Goal: Check status: Check status

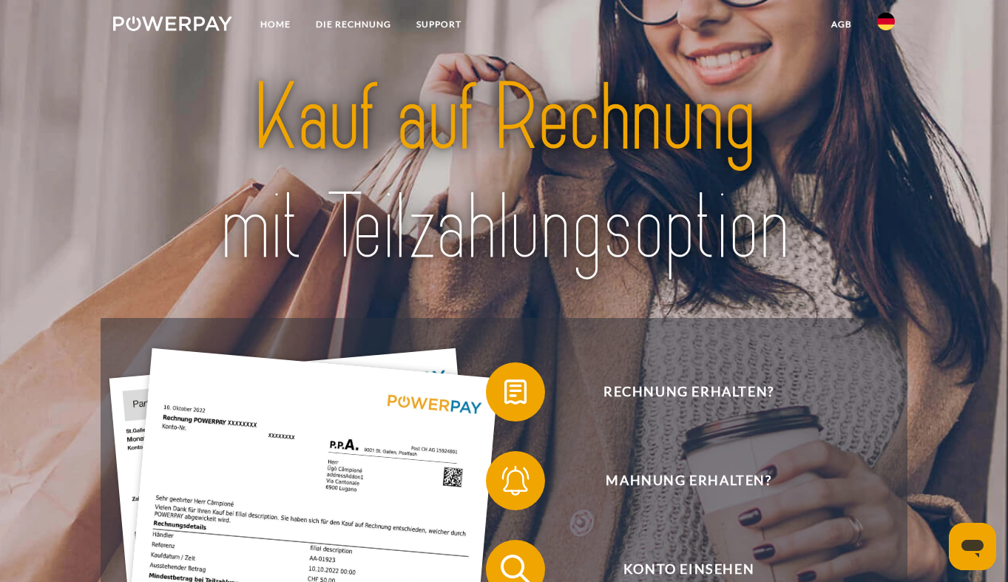
click at [648, 210] on img at bounding box center [504, 172] width 705 height 229
click at [889, 25] on img at bounding box center [886, 22] width 18 height 18
click at [271, 18] on link "Home" at bounding box center [275, 24] width 55 height 27
click at [191, 17] on img at bounding box center [172, 23] width 119 height 15
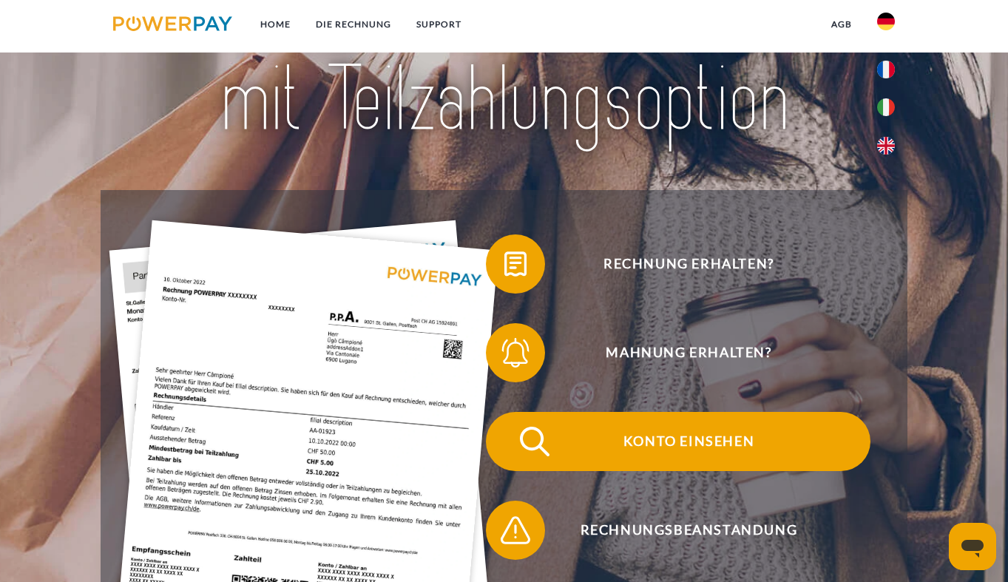
scroll to position [169, 0]
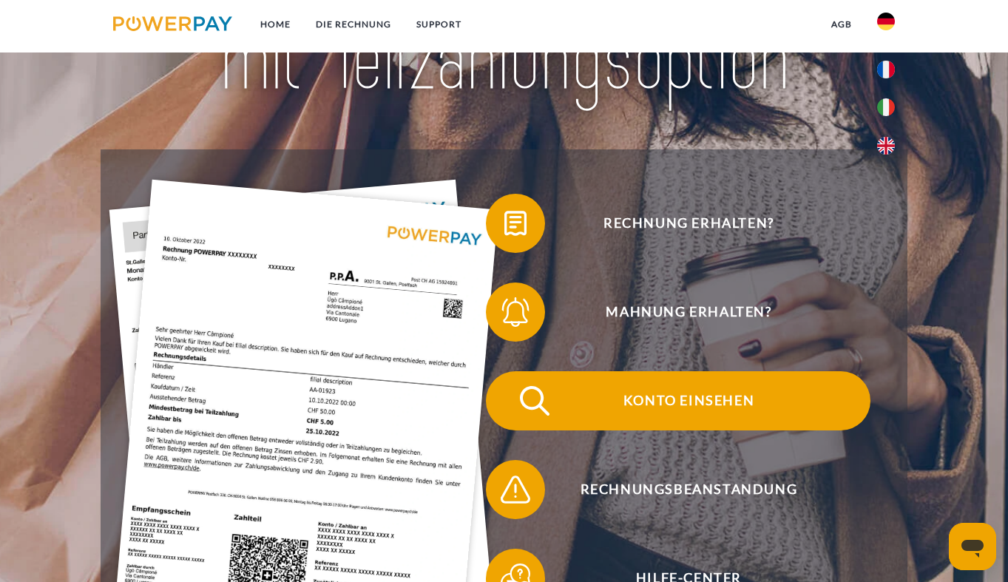
click at [664, 405] on span "Konto einsehen" at bounding box center [688, 400] width 362 height 59
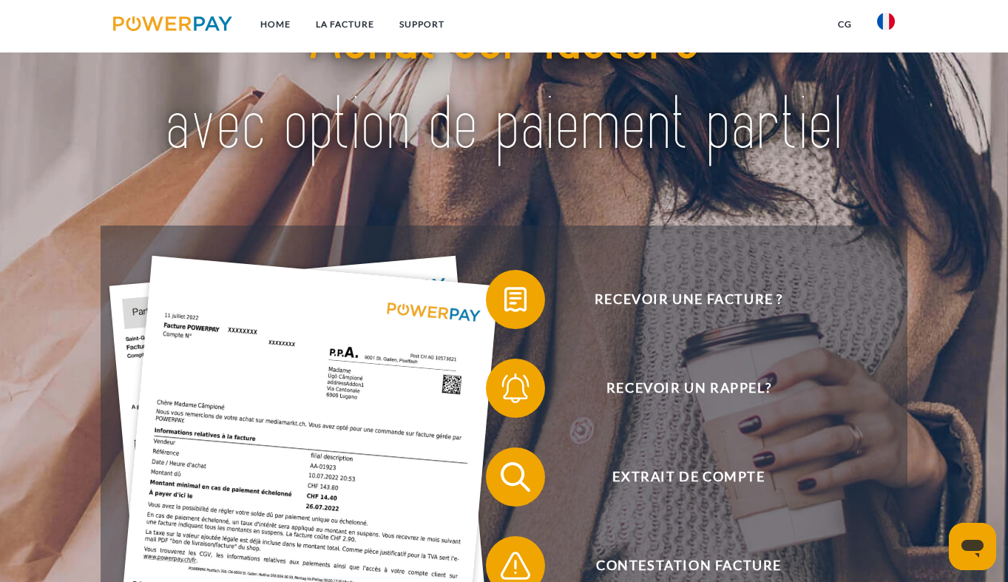
scroll to position [79, 0]
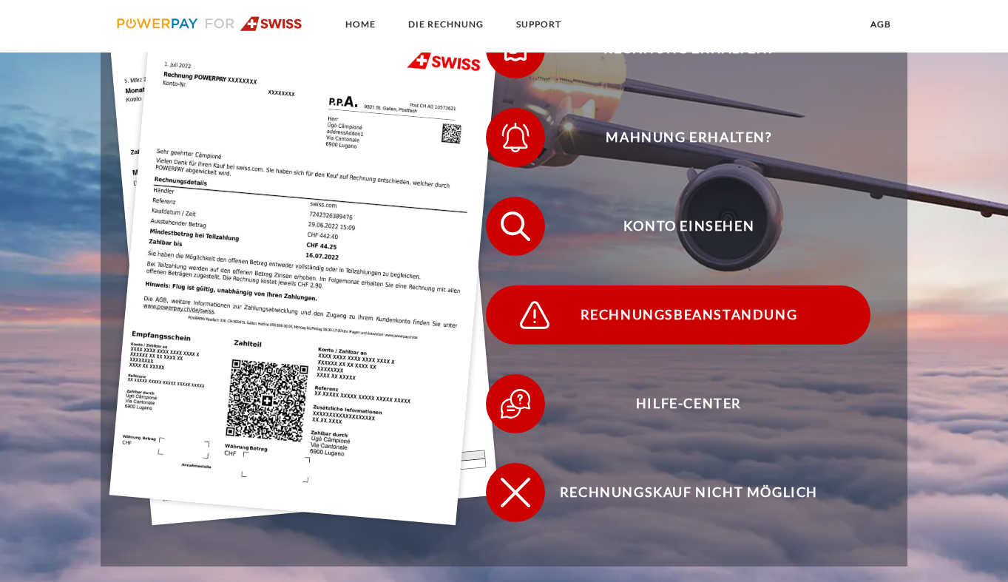
scroll to position [408, 0]
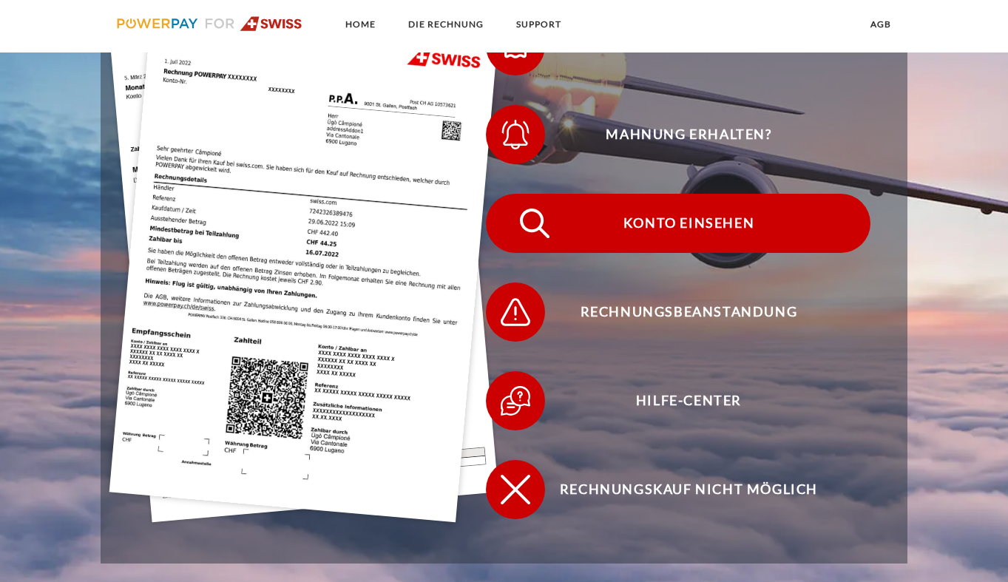
click at [725, 228] on span "Konto einsehen" at bounding box center [688, 223] width 362 height 59
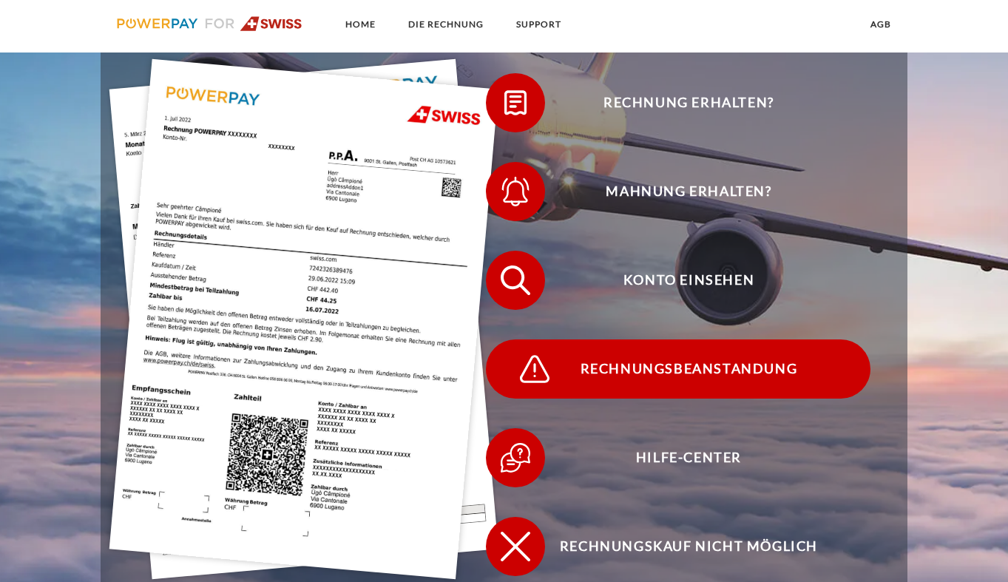
scroll to position [356, 0]
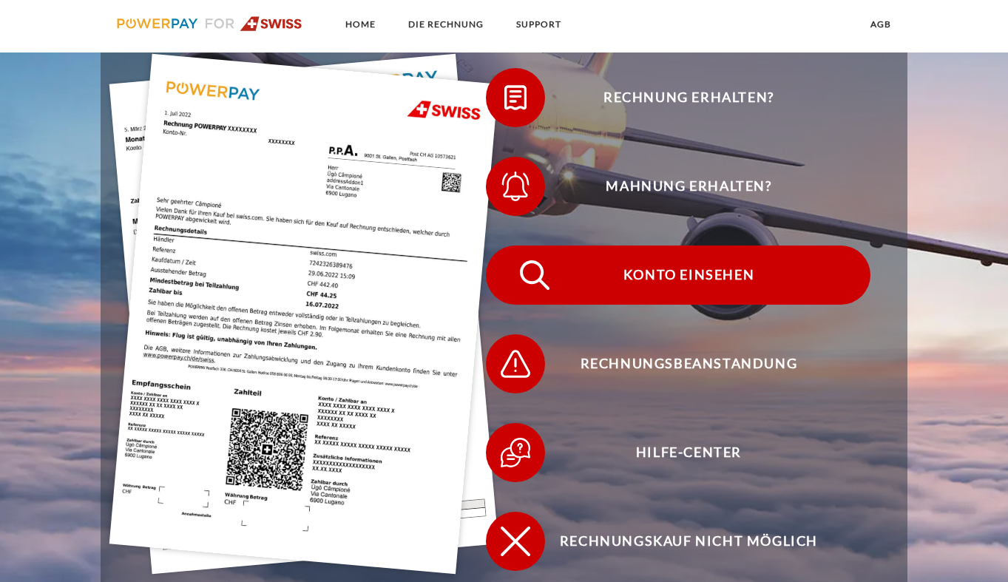
click at [660, 277] on span "Konto einsehen" at bounding box center [688, 274] width 362 height 59
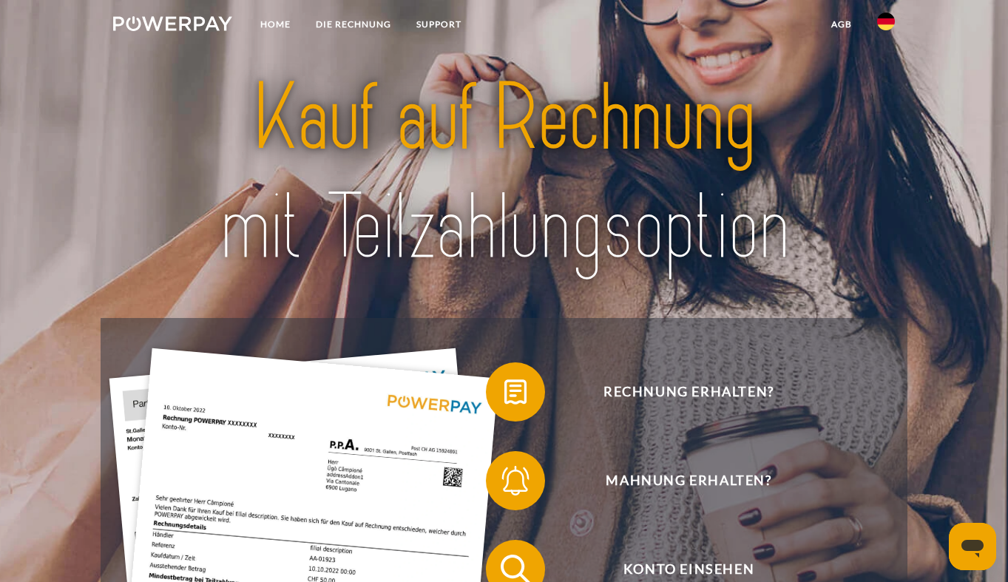
click at [887, 29] on img at bounding box center [886, 22] width 18 height 18
click at [888, 69] on img at bounding box center [886, 70] width 18 height 18
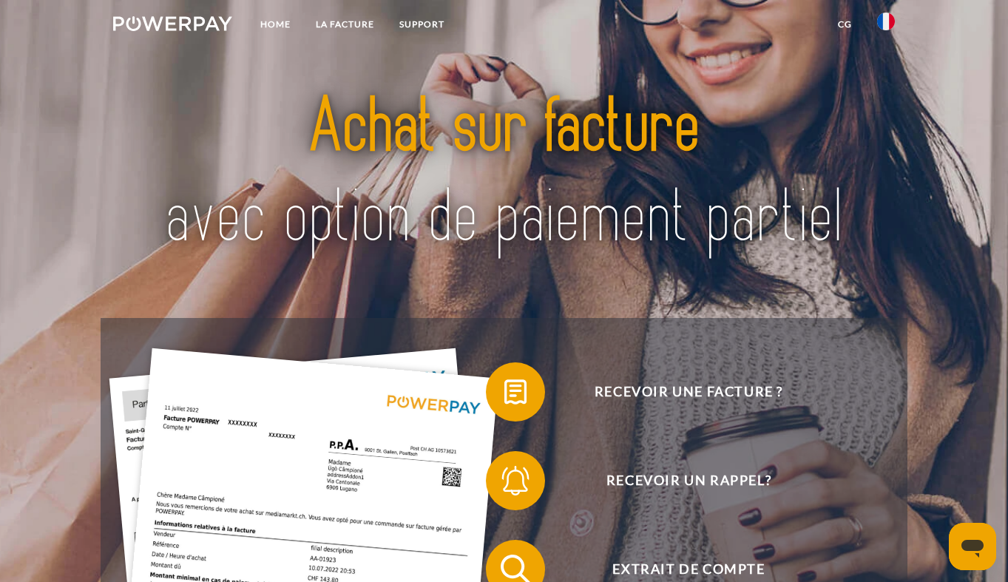
click at [212, 27] on img at bounding box center [172, 23] width 119 height 15
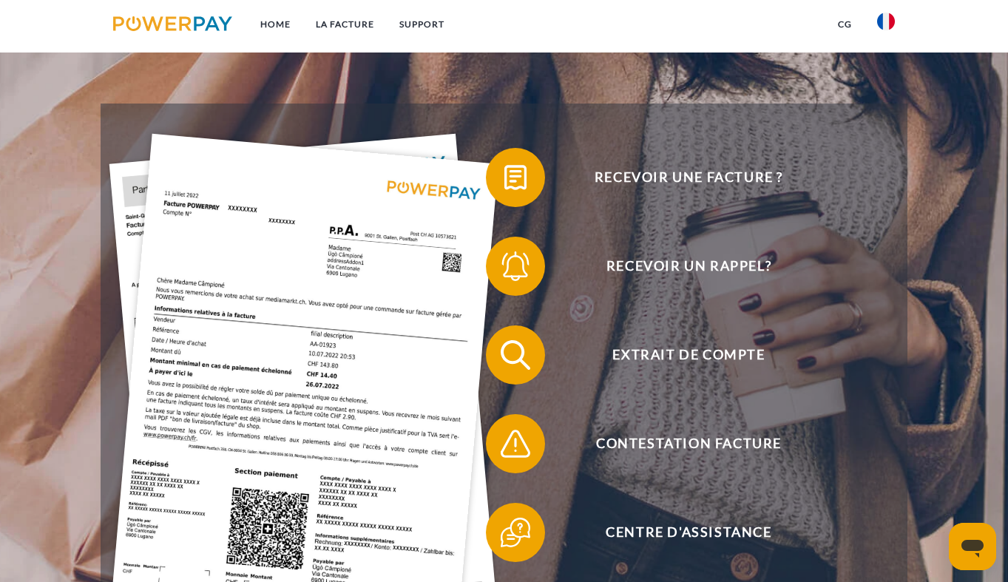
scroll to position [277, 0]
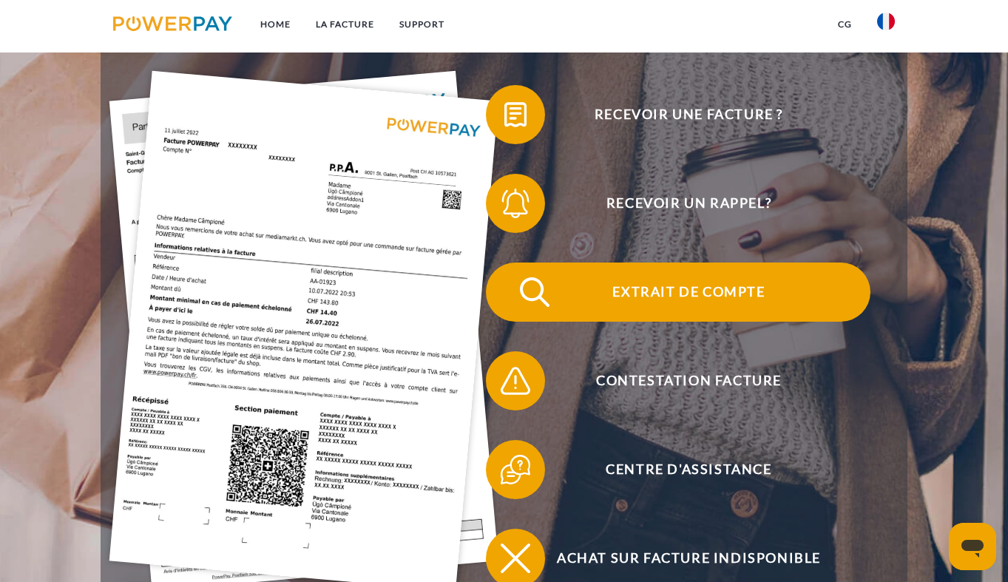
click at [675, 293] on span "Extrait de compte" at bounding box center [688, 291] width 362 height 59
